Goal: Task Accomplishment & Management: Manage account settings

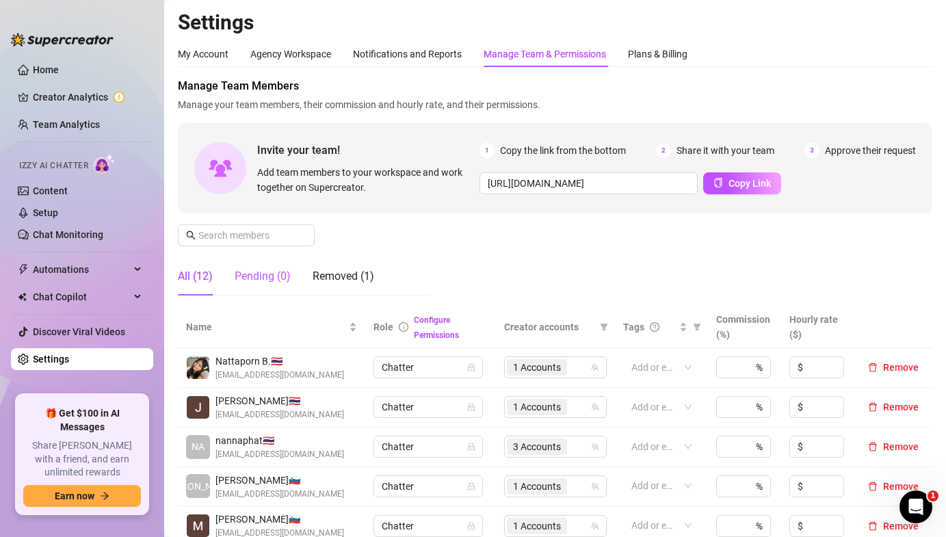
click at [272, 276] on div "Pending (0)" at bounding box center [263, 276] width 56 height 16
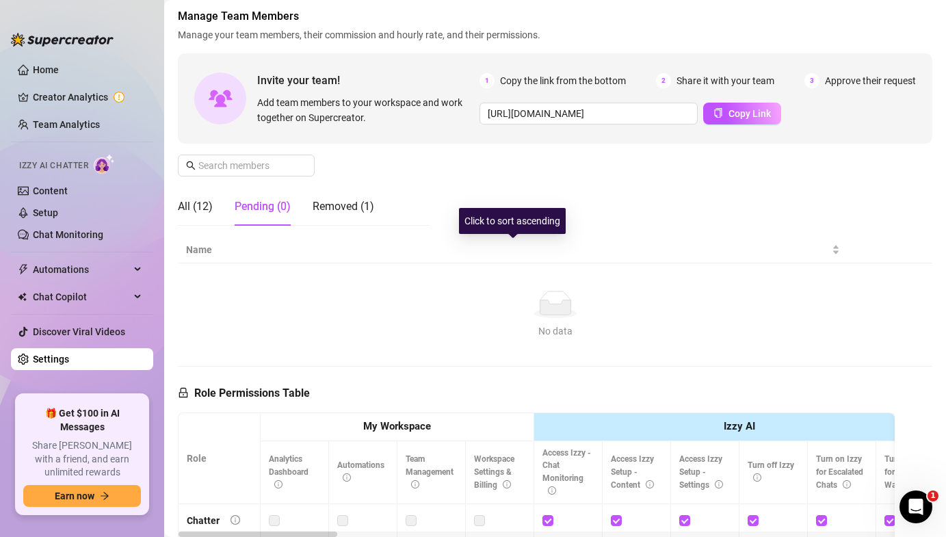
scroll to position [72, 0]
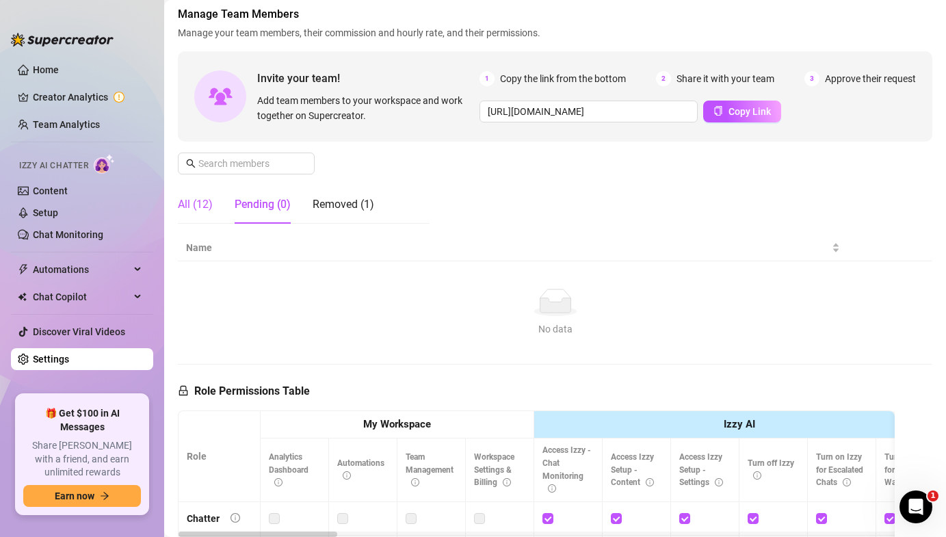
click at [194, 198] on div "All (12)" at bounding box center [195, 204] width 35 height 16
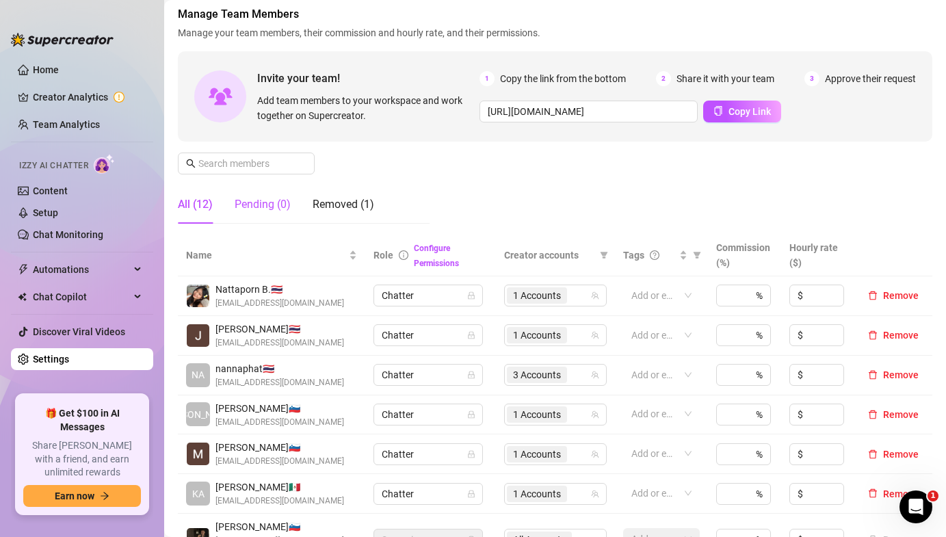
click at [272, 209] on div "Pending (0)" at bounding box center [263, 204] width 56 height 16
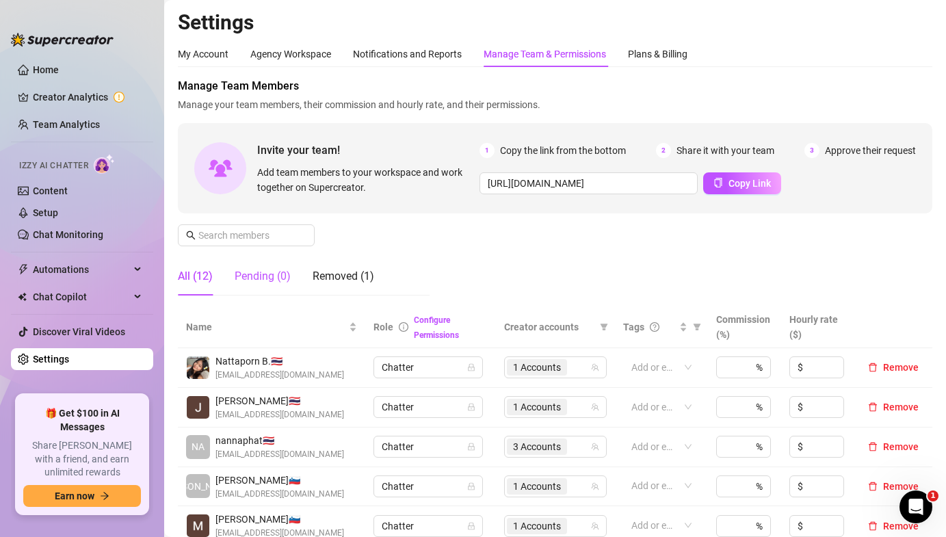
click at [274, 281] on div "Pending (0)" at bounding box center [263, 276] width 56 height 16
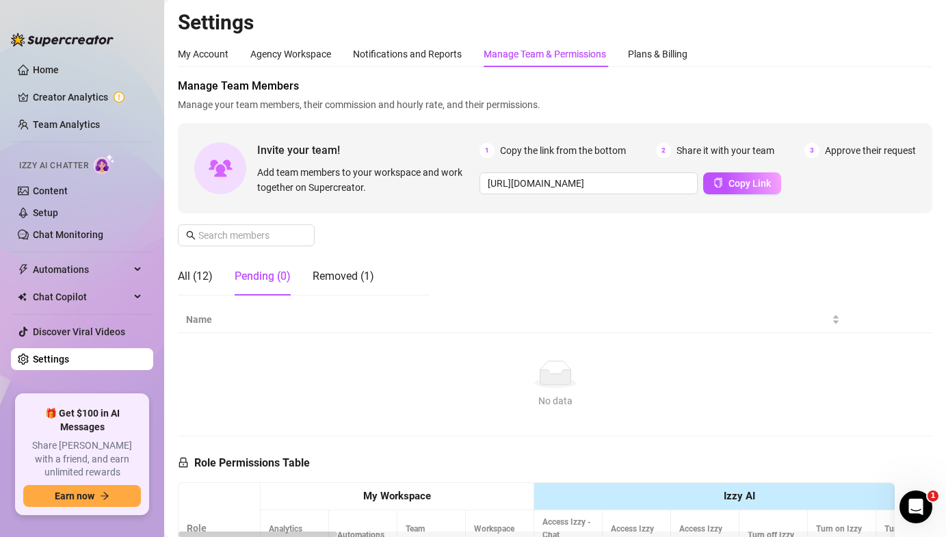
click at [380, 274] on div "All (12) Pending (0) Removed (1)" at bounding box center [304, 276] width 252 height 38
click at [196, 279] on div "All (12)" at bounding box center [195, 276] width 35 height 16
